Goal: Task Accomplishment & Management: Use online tool/utility

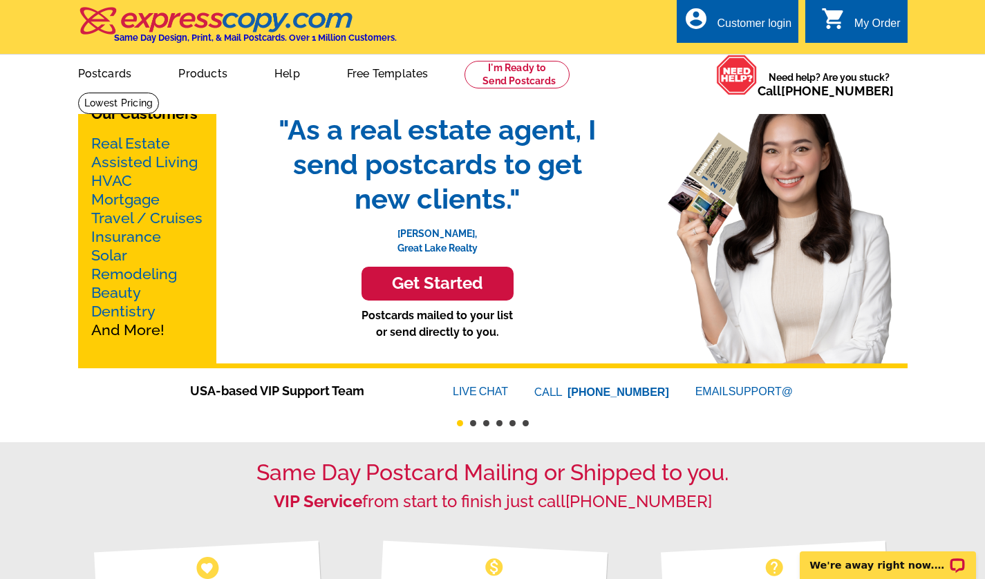
click at [143, 146] on link "Real Estate" at bounding box center [130, 143] width 79 height 17
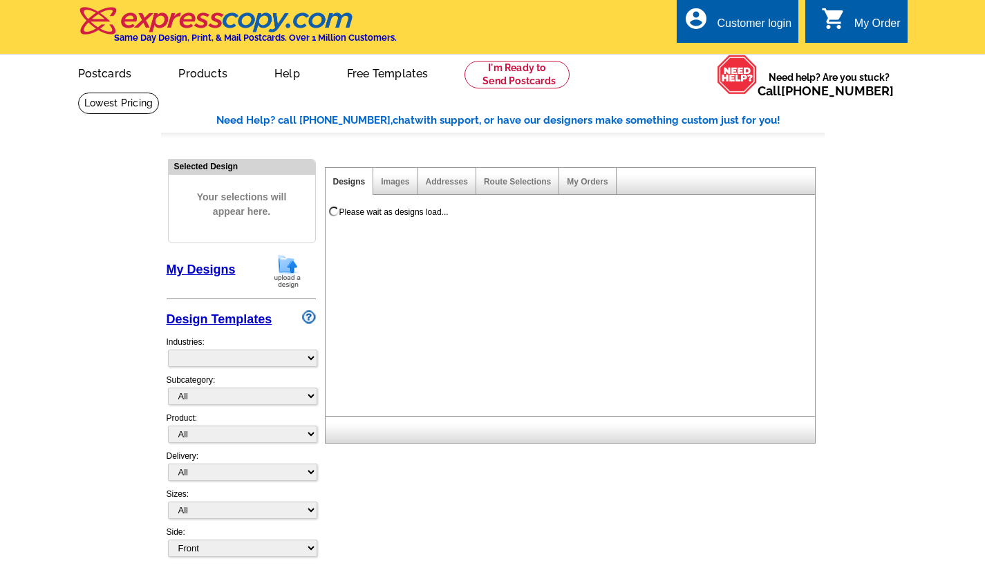
select select "785"
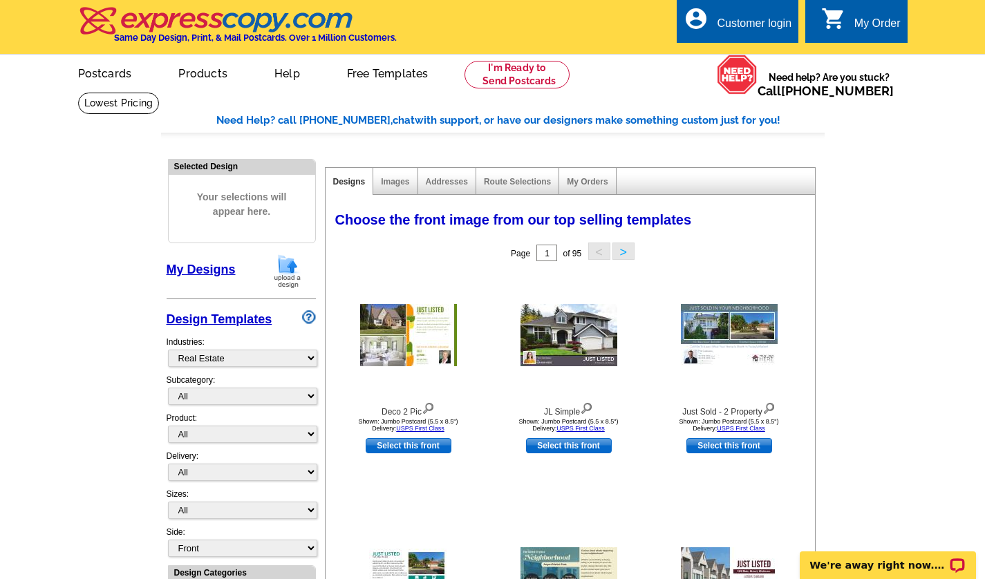
click at [238, 196] on span "Your selections will appear here." at bounding box center [242, 204] width 126 height 57
